Goal: Navigation & Orientation: Find specific page/section

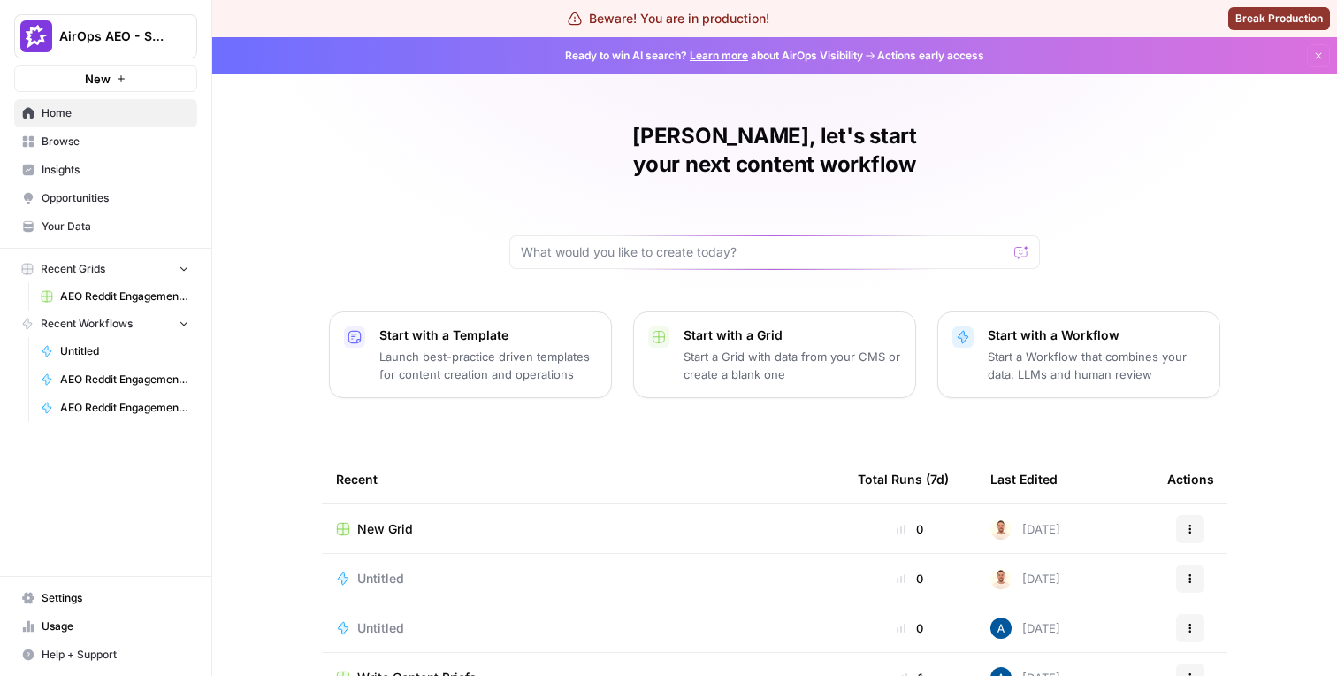
click at [96, 173] on span "Insights" at bounding box center [116, 170] width 148 height 16
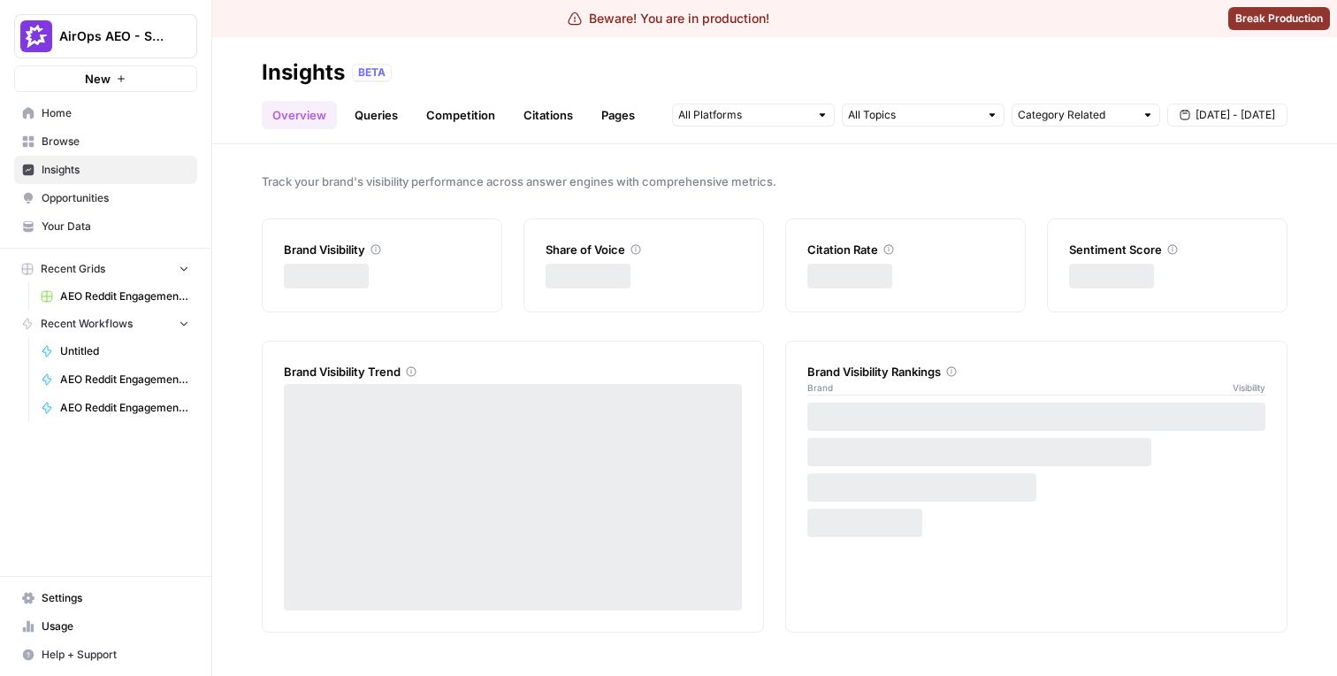
click at [607, 106] on link "Pages" at bounding box center [618, 115] width 55 height 28
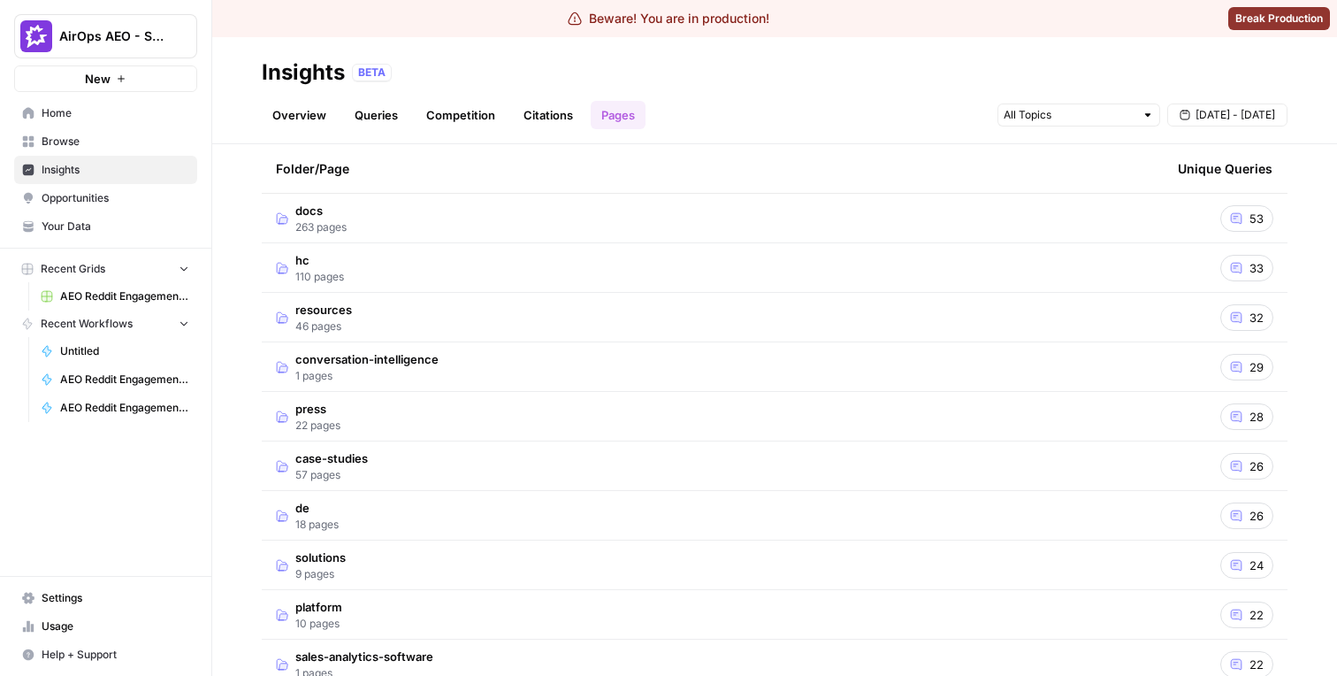
scroll to position [464, 0]
click at [607, 114] on link "Pages" at bounding box center [618, 115] width 55 height 28
click at [544, 114] on link "Citations" at bounding box center [548, 115] width 71 height 28
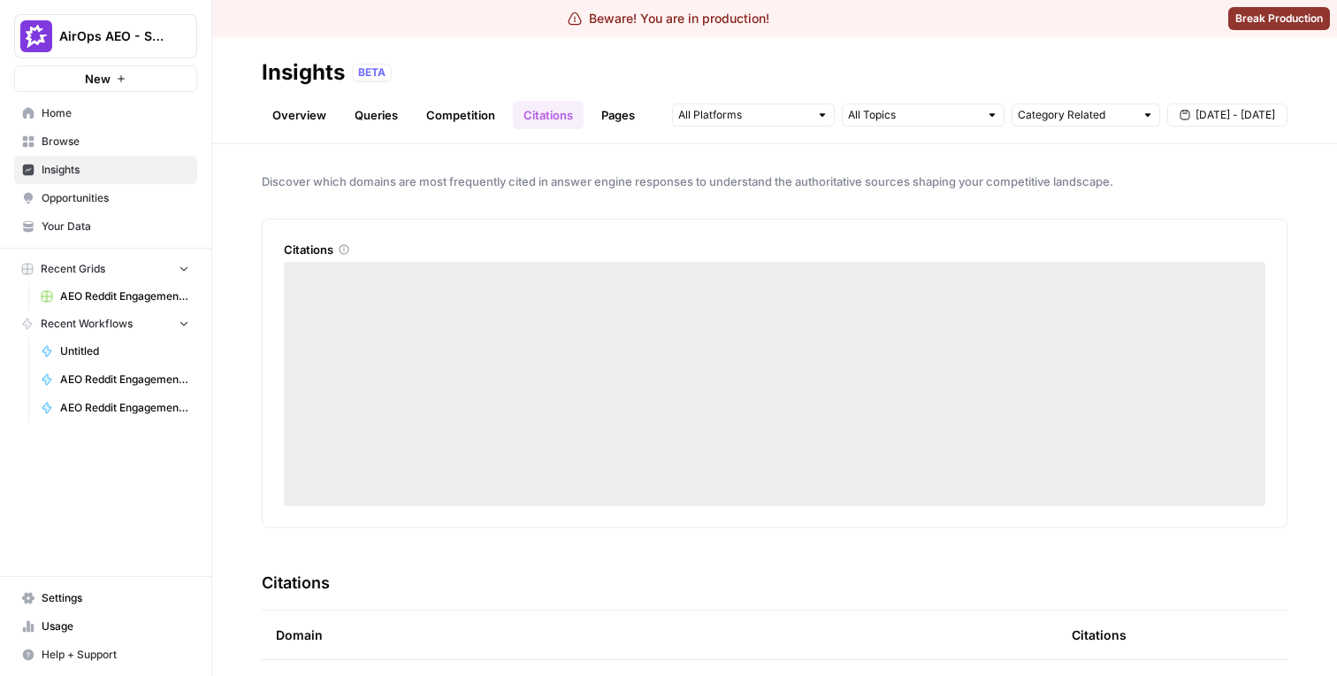
click at [618, 110] on link "Pages" at bounding box center [618, 115] width 55 height 28
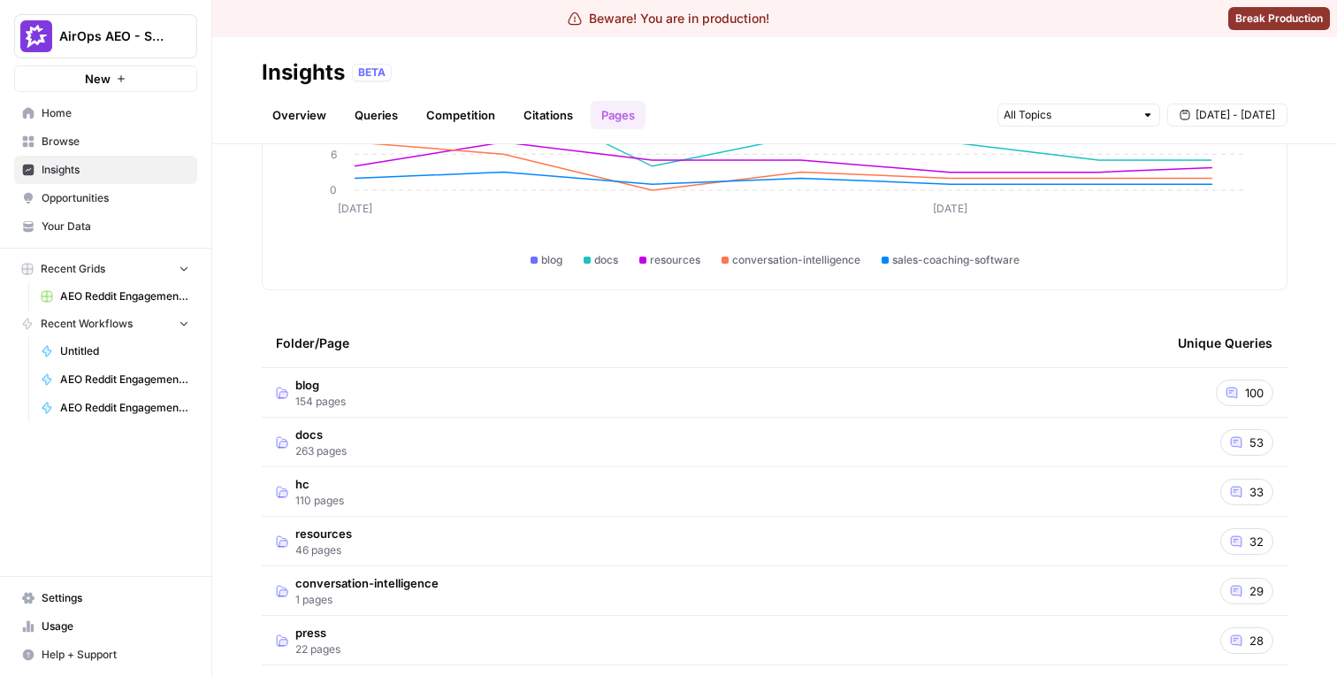
scroll to position [209, 0]
